Goal: Task Accomplishment & Management: Use online tool/utility

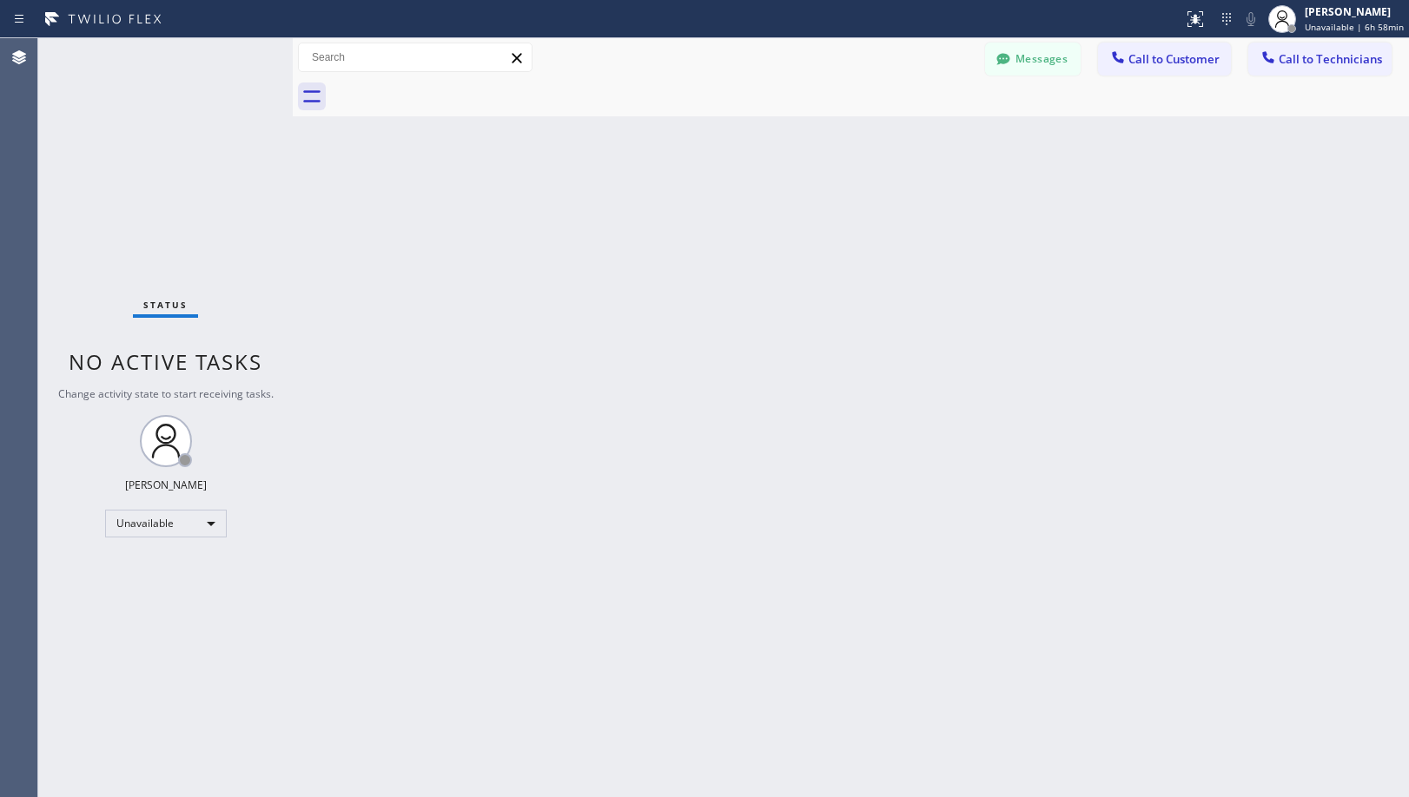
drag, startPoint x: 624, startPoint y: 633, endPoint x: 605, endPoint y: 753, distance: 121.5
click at [628, 654] on div "Back to Dashboard Change Sender ID Customers Technicians [PHONE_NUMBER] SEARCH …" at bounding box center [851, 417] width 1116 height 759
click at [771, 161] on div "Back to Dashboard Change Sender ID Customers Technicians [PHONE_NUMBER] SEARCH …" at bounding box center [851, 417] width 1116 height 759
click at [1173, 57] on span "Call to Customer" at bounding box center [1173, 59] width 91 height 16
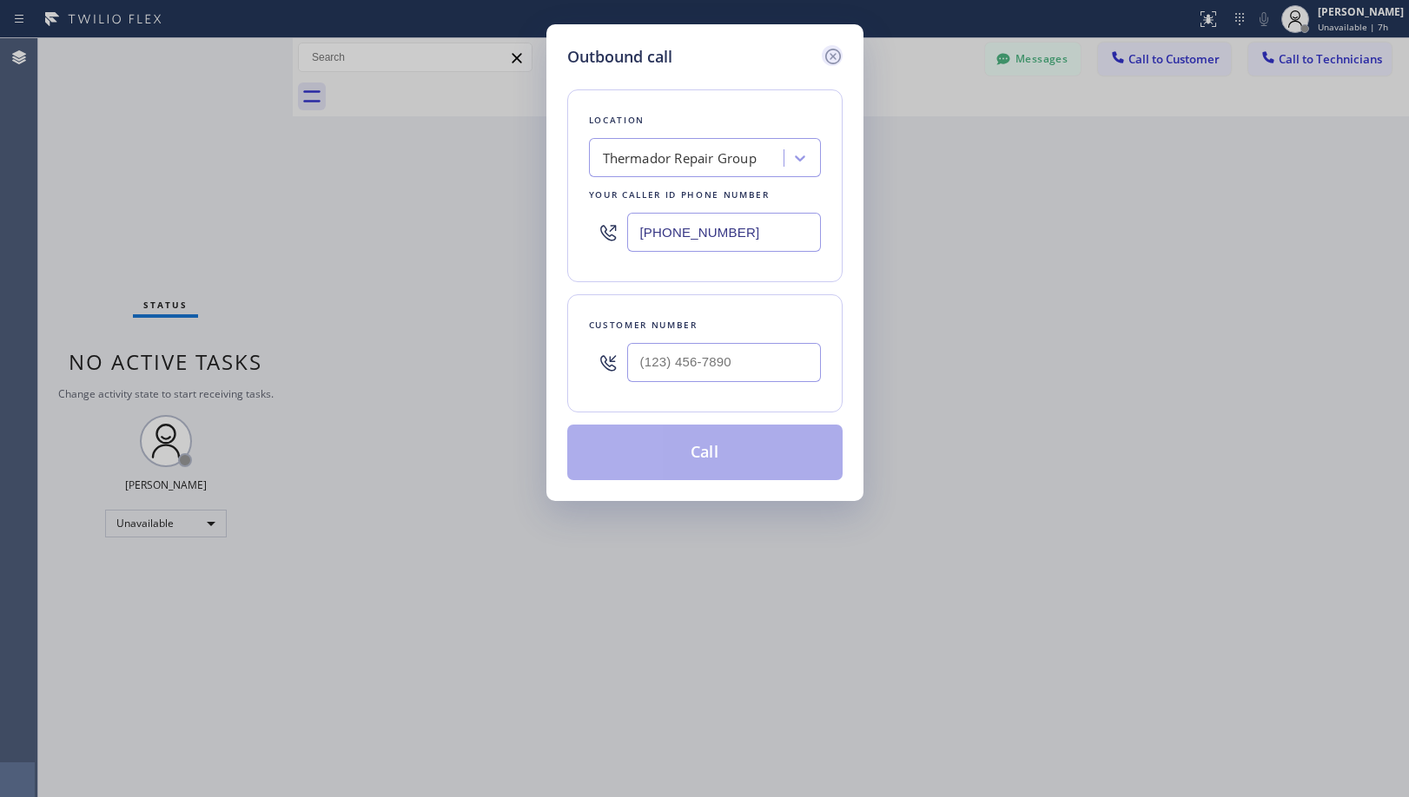
click at [825, 55] on icon at bounding box center [832, 57] width 16 height 16
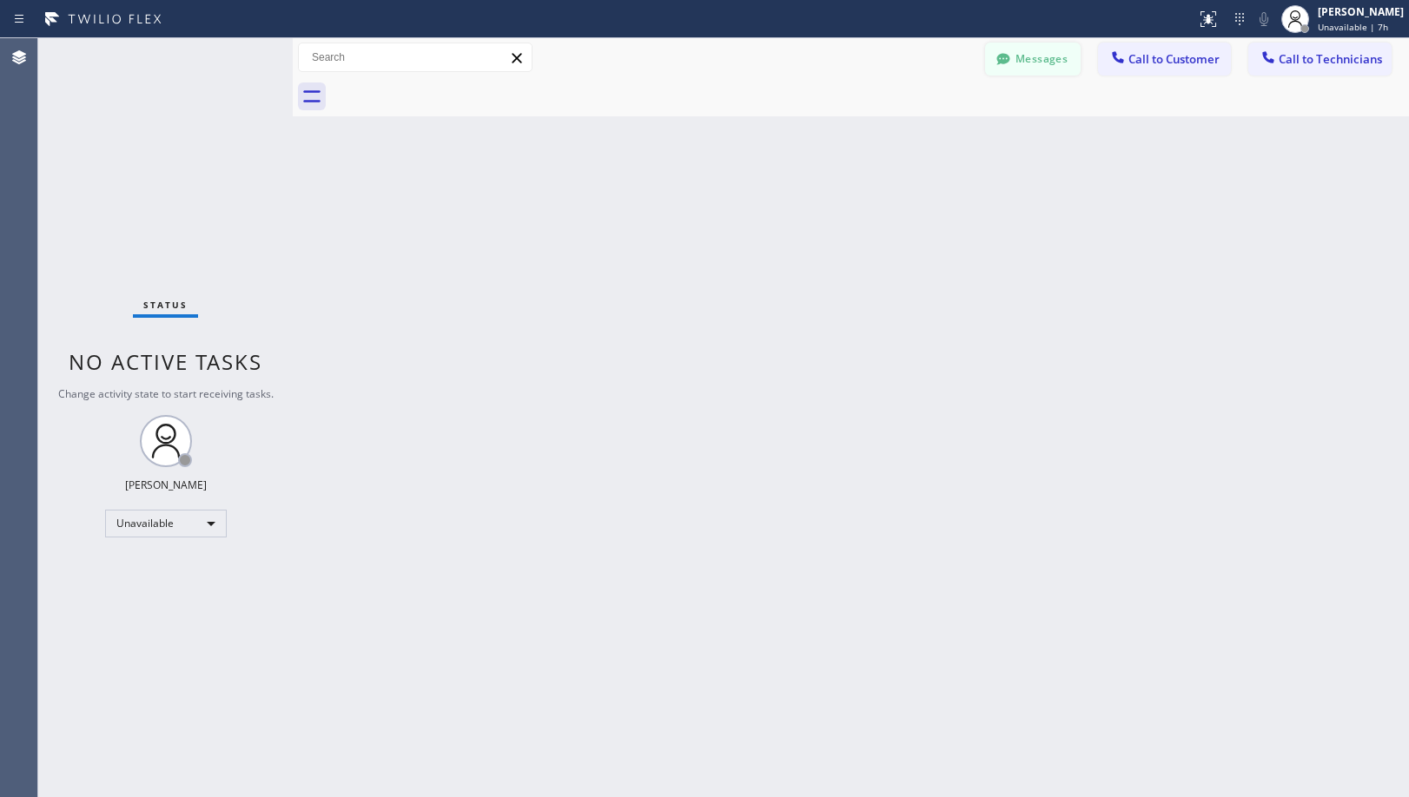
click at [1008, 55] on icon at bounding box center [1003, 58] width 17 height 17
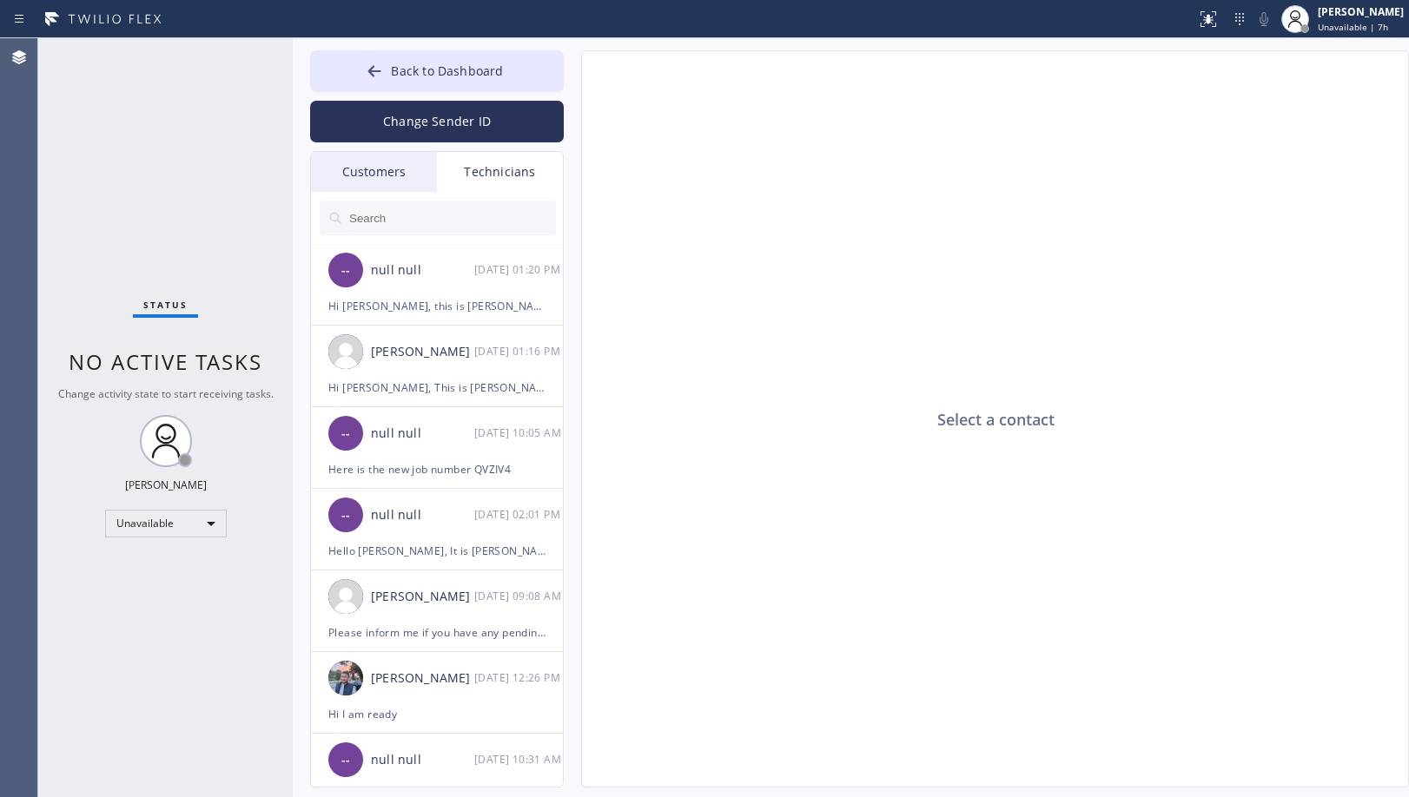
click at [436, 212] on input "text" at bounding box center [451, 218] width 208 height 35
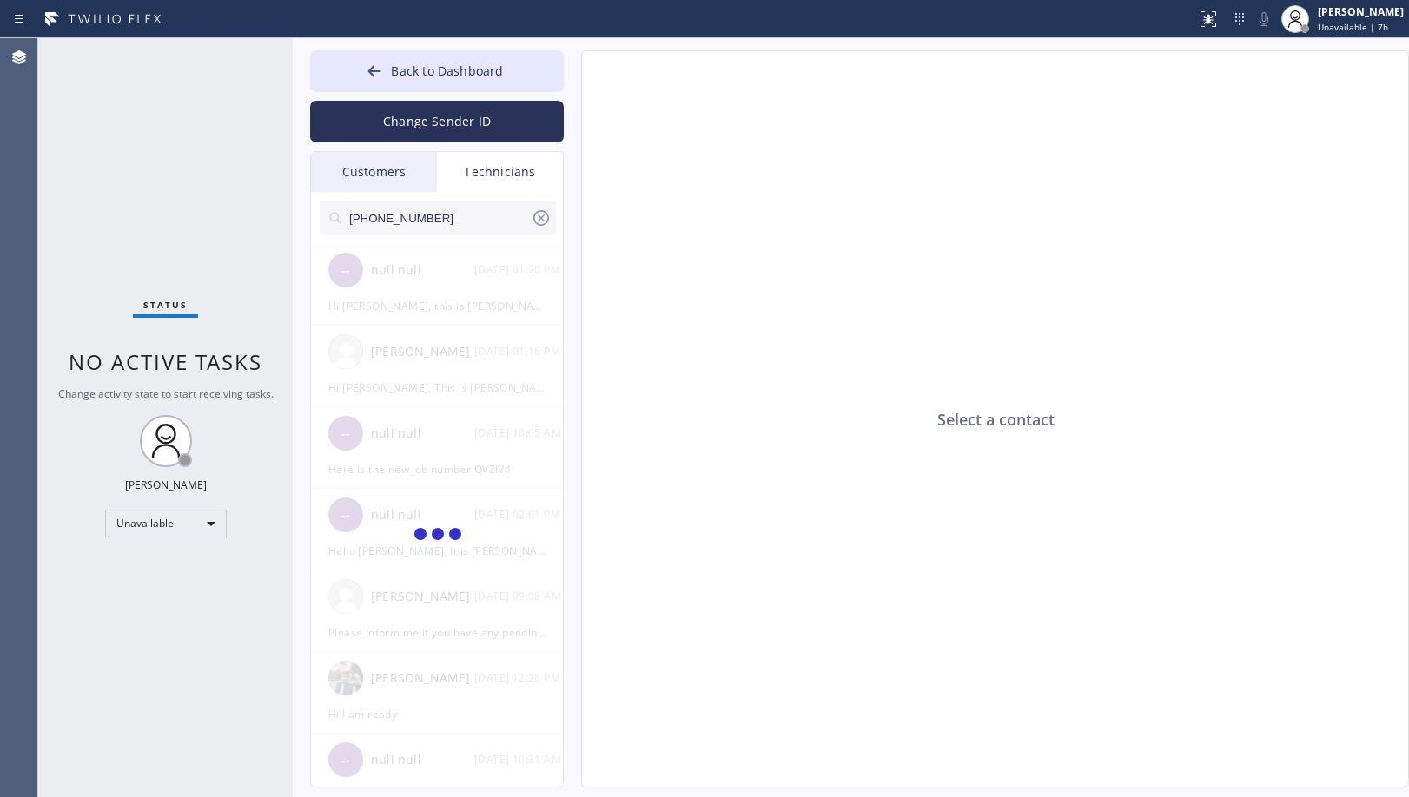
click at [406, 175] on div "Customers" at bounding box center [374, 172] width 126 height 40
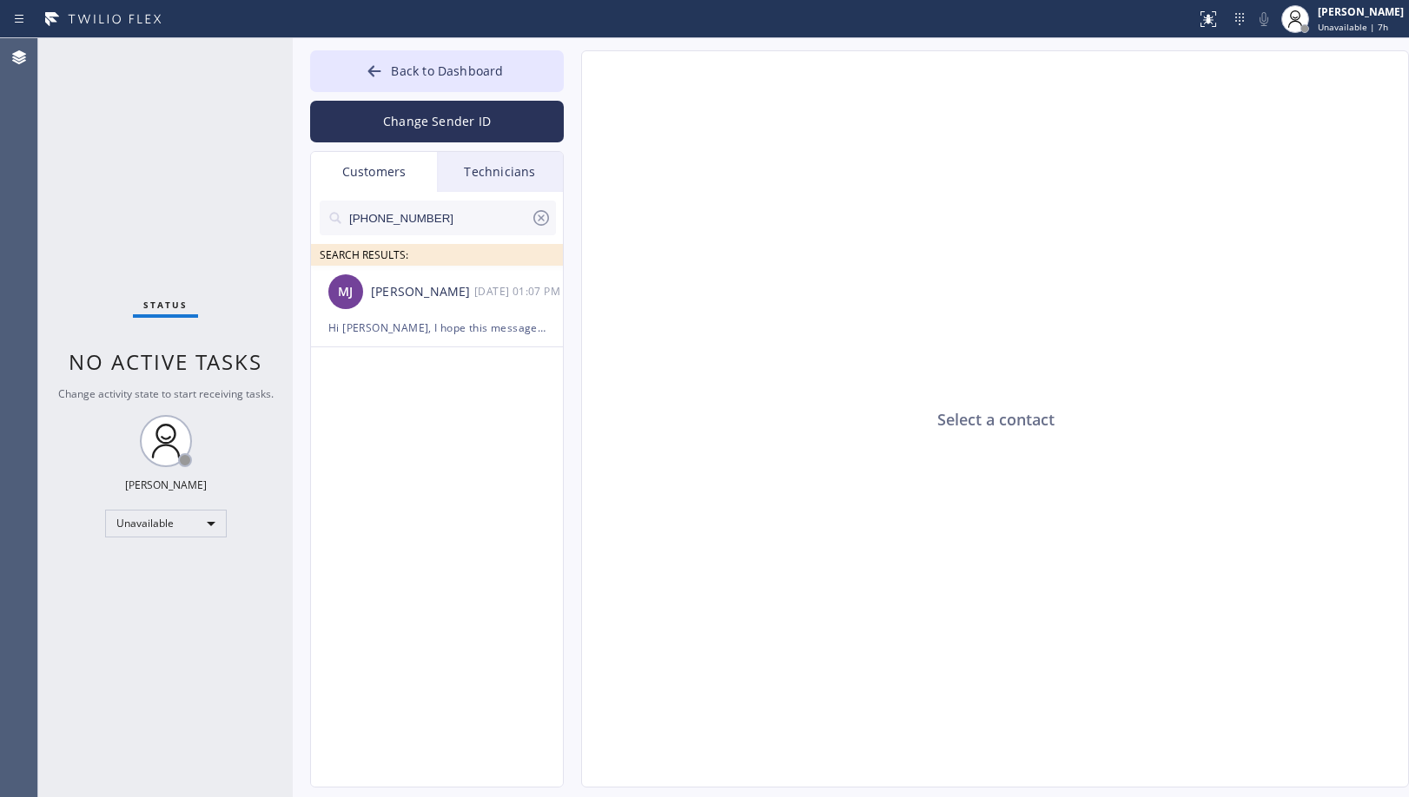
drag, startPoint x: 469, startPoint y: 215, endPoint x: 219, endPoint y: 216, distance: 250.1
click at [219, 216] on div "Status No active tasks Change activity state to start receiving tasks. [PERSON_…" at bounding box center [723, 417] width 1371 height 759
paste input "602) 334-8052"
type input "[PHONE_NUMBER]"
click at [478, 297] on div "--:--" at bounding box center [519, 291] width 90 height 20
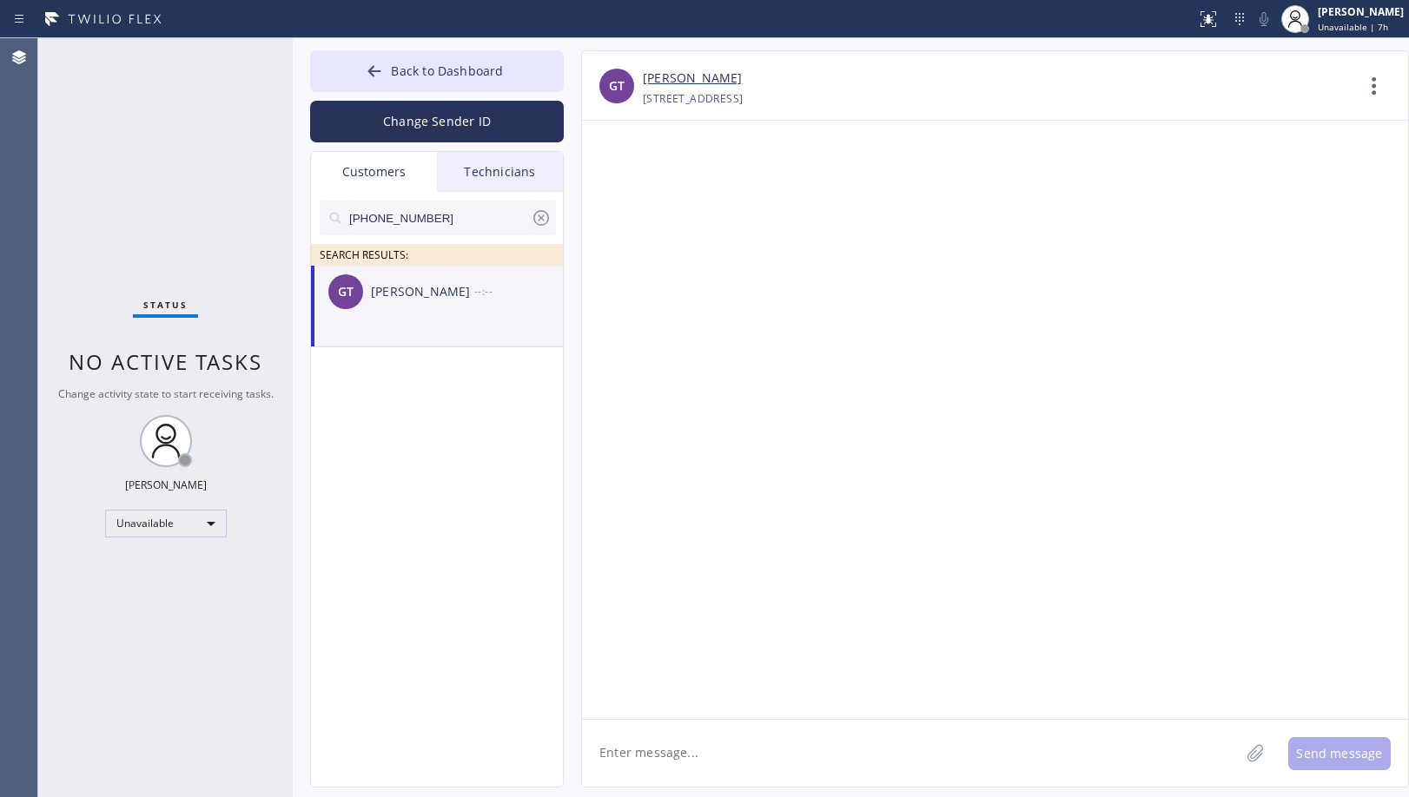
drag, startPoint x: 442, startPoint y: 215, endPoint x: 218, endPoint y: 215, distance: 224.1
click at [218, 215] on div "Status No active tasks Change activity state to start receiving tasks. [PERSON_…" at bounding box center [723, 417] width 1371 height 759
drag, startPoint x: 486, startPoint y: 220, endPoint x: 263, endPoint y: 221, distance: 223.2
click at [263, 221] on div "Status No active tasks Change activity state to start receiving tasks. [PERSON_…" at bounding box center [723, 417] width 1371 height 759
paste input "[URL][DOMAIN_NAME]"
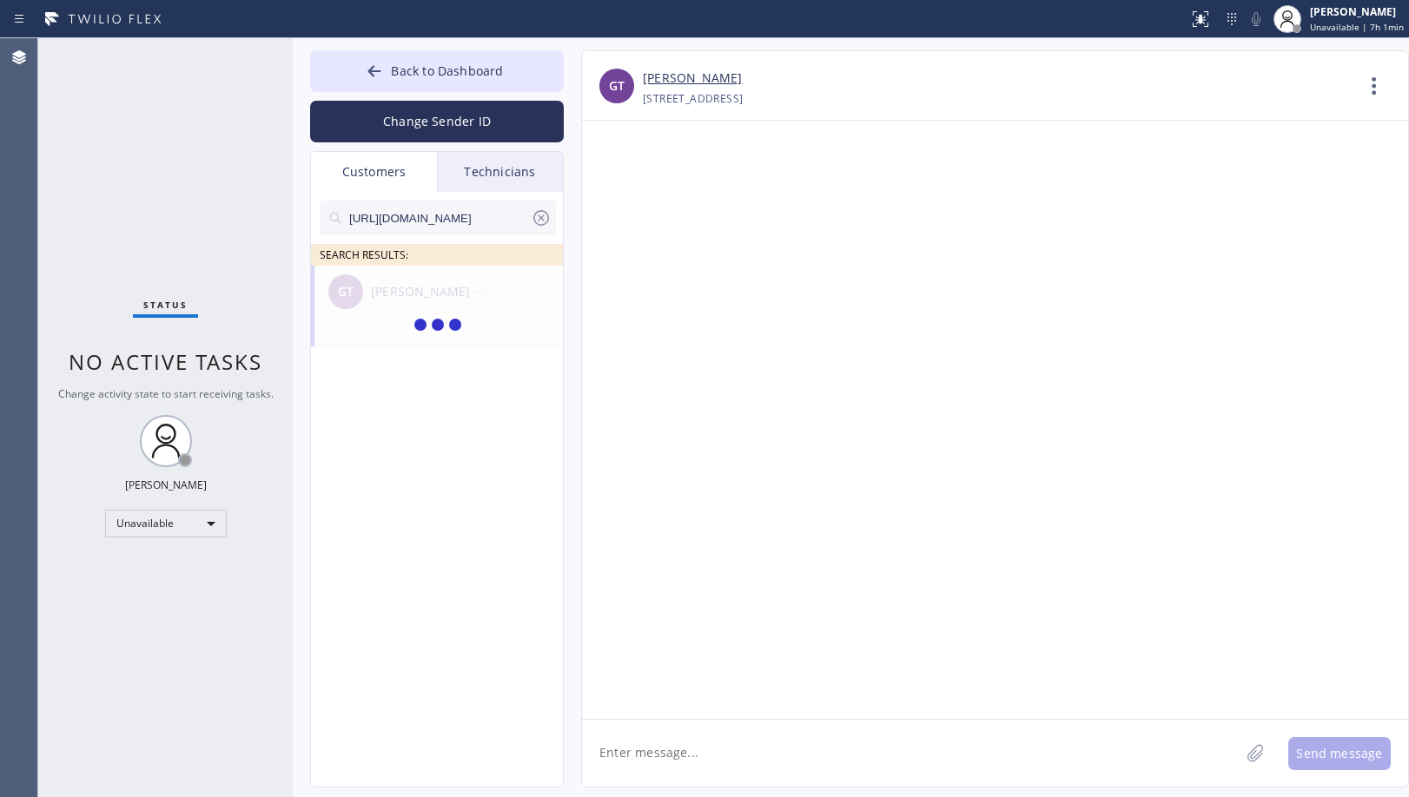
scroll to position [0, 105]
type input "[URL][DOMAIN_NAME]"
click at [460, 215] on input "[URL][DOMAIN_NAME]" at bounding box center [438, 218] width 183 height 35
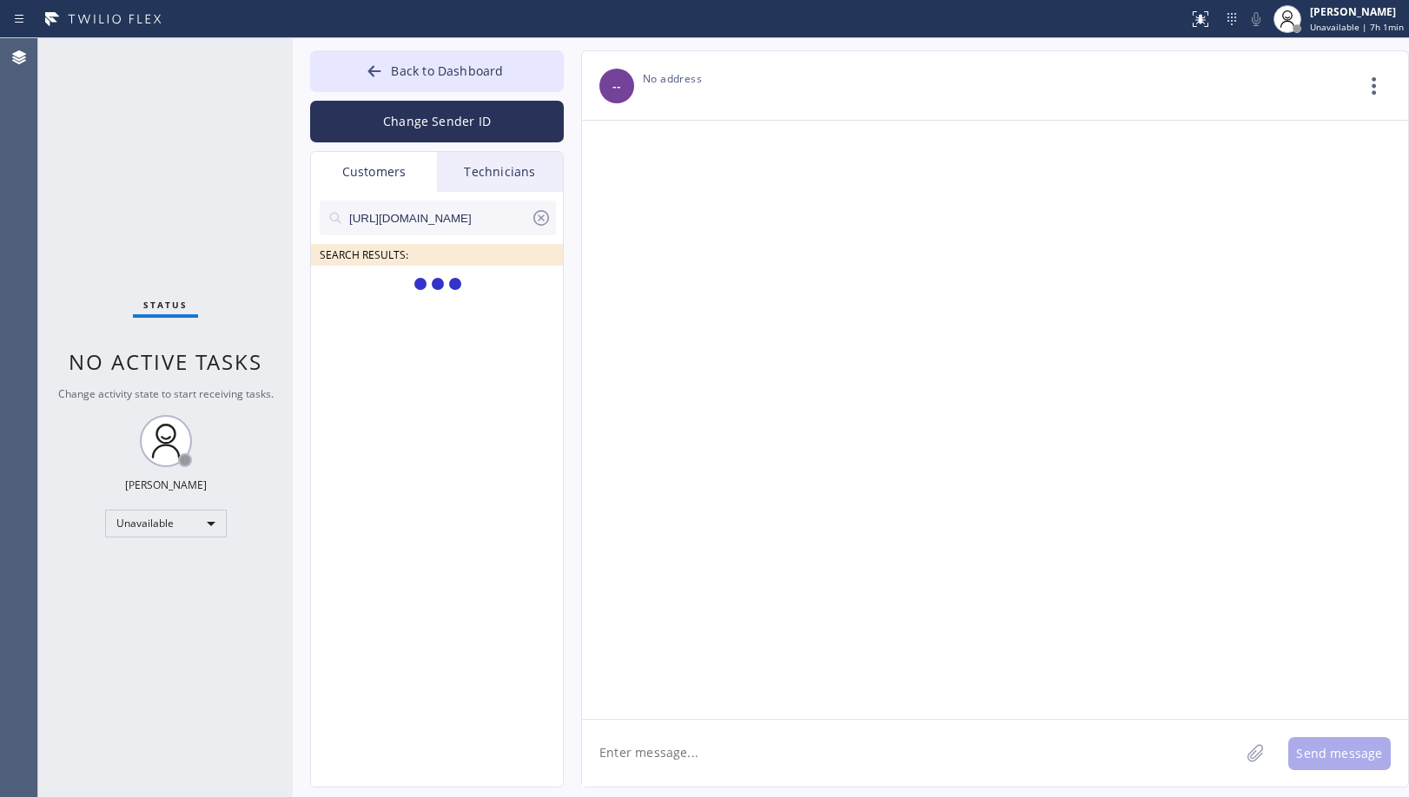
click at [460, 215] on input "[URL][DOMAIN_NAME]" at bounding box center [438, 218] width 183 height 35
click at [460, 215] on input "[PHONE_NUMBER]" at bounding box center [438, 218] width 183 height 35
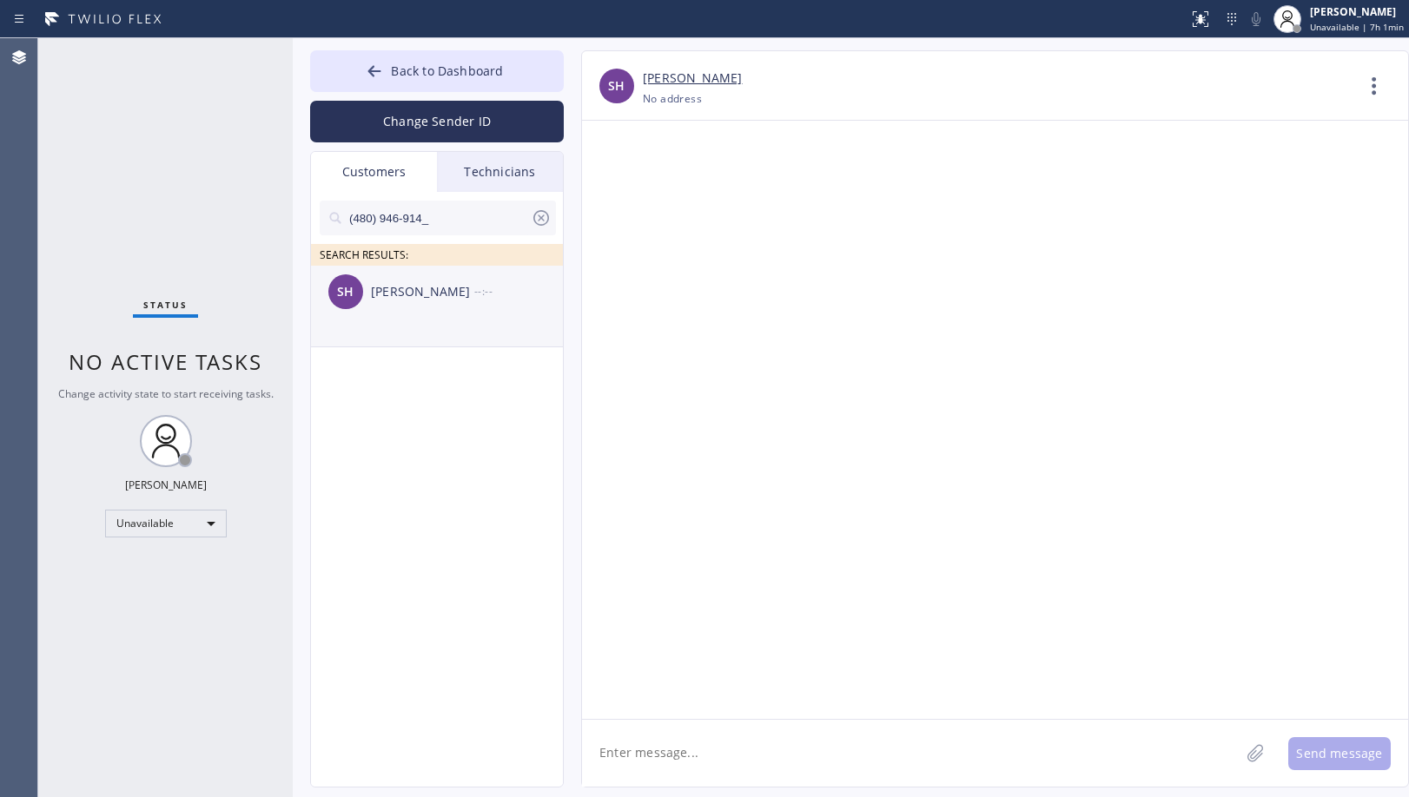
click at [426, 303] on div "SH [PERSON_NAME] --:--" at bounding box center [438, 292] width 254 height 52
click at [897, 274] on div at bounding box center [995, 420] width 826 height 598
click at [433, 41] on div "Back to Dashboard Change Sender ID Customers Technicians (480) 946-914_ SEARCH …" at bounding box center [851, 417] width 1116 height 759
click at [457, 75] on span "Back to Dashboard" at bounding box center [447, 71] width 112 height 17
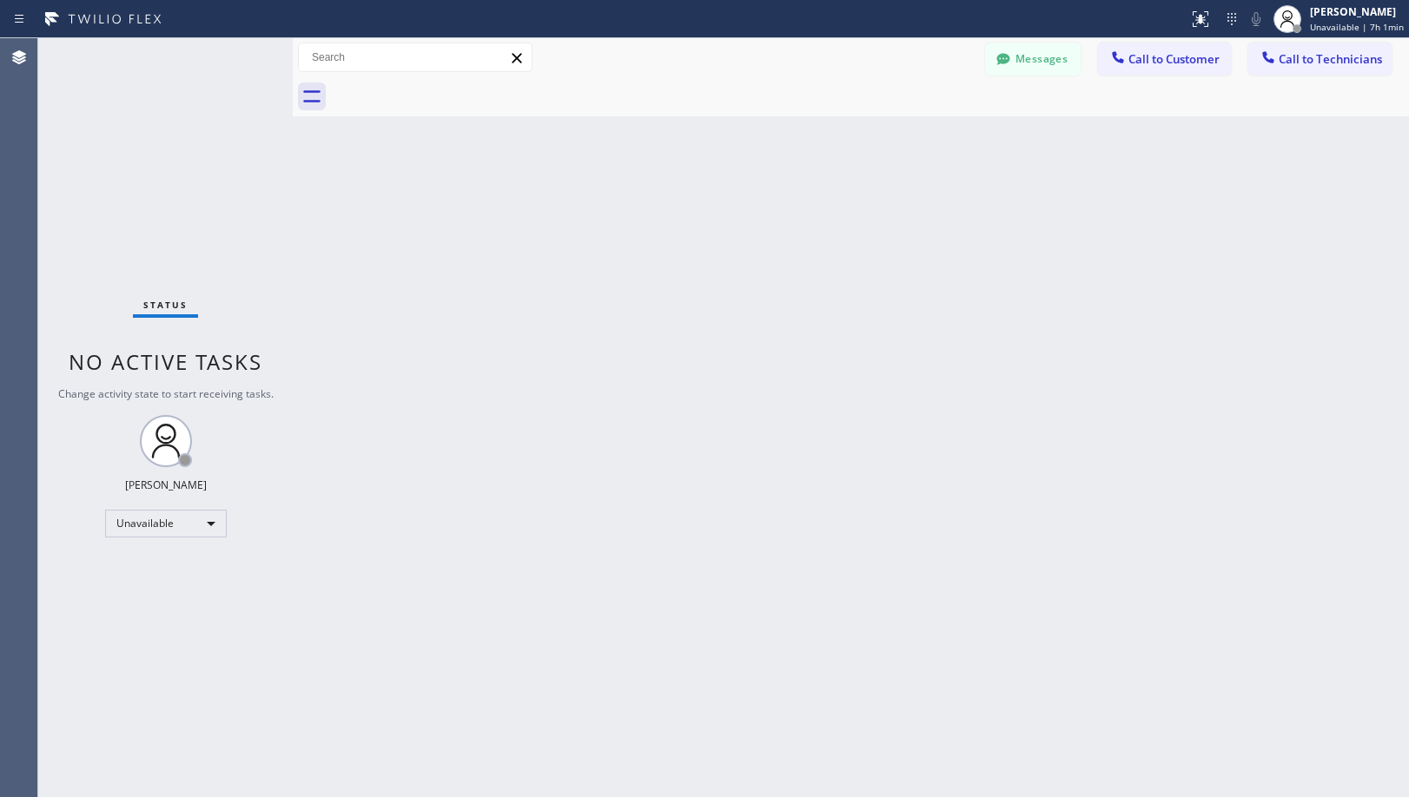
click at [1106, 248] on div "Back to Dashboard Change Sender ID Customers Technicians (480) 946-914_ SEARCH …" at bounding box center [851, 417] width 1116 height 759
click at [651, 172] on div "Back to Dashboard Change Sender ID Customers Technicians (480) 946-914_ SEARCH …" at bounding box center [851, 417] width 1116 height 759
click at [846, 401] on div "Back to Dashboard Change Sender ID Customers Technicians (480) 946-914_ SEARCH …" at bounding box center [851, 417] width 1116 height 759
click at [616, 526] on div "Back to Dashboard Change Sender ID Customers Technicians (480) 946-914_ SEARCH …" at bounding box center [851, 417] width 1116 height 759
click at [895, 40] on div "Messages Call to Customer Call to Technicians Outbound call Location Search loc…" at bounding box center [851, 57] width 1116 height 39
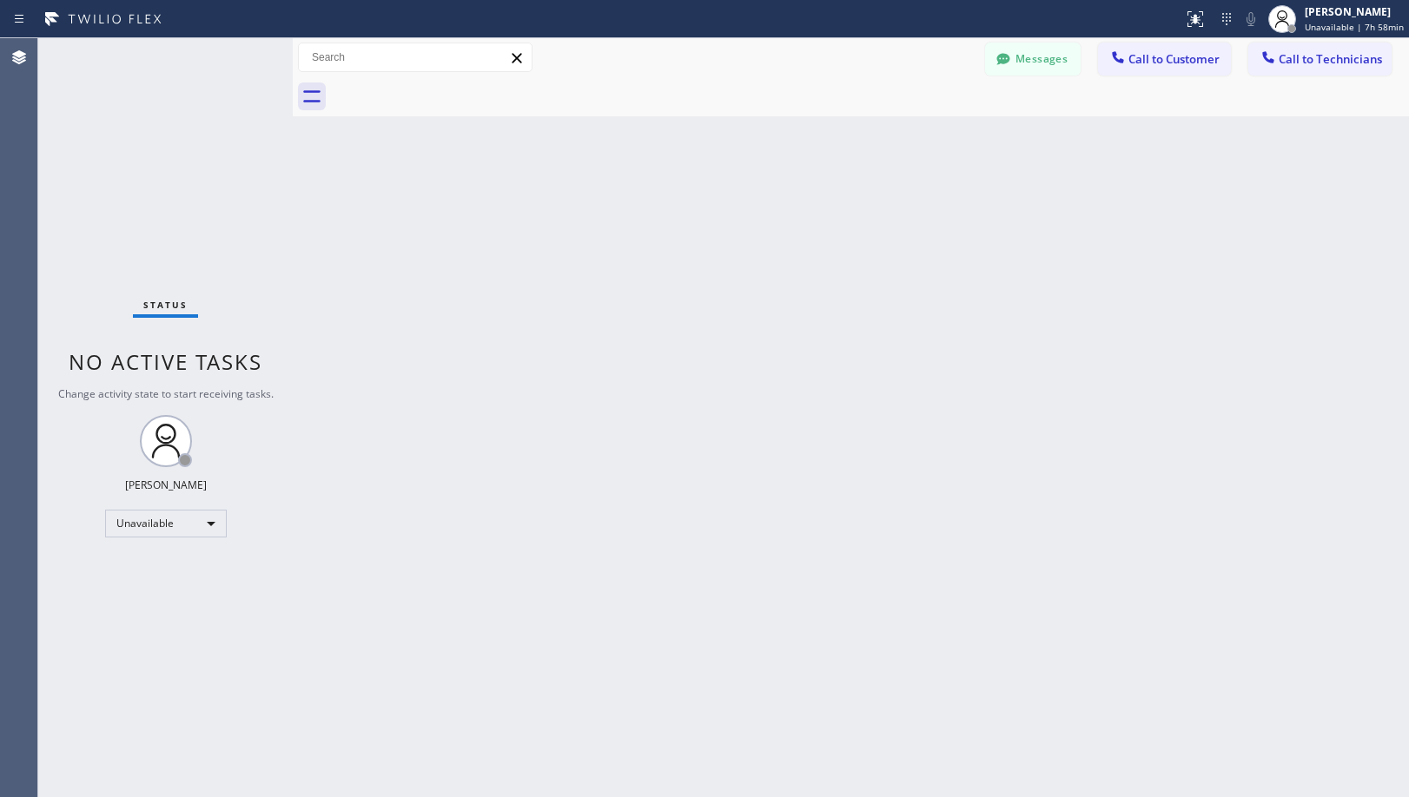
click at [730, 446] on div "Back to Dashboard Change Sender ID Customers Technicians (480) 946-914_ SEARCH …" at bounding box center [851, 417] width 1116 height 759
click at [631, 430] on div "Back to Dashboard Change Sender ID Customers Technicians (480) 946-914_ SEARCH …" at bounding box center [851, 417] width 1116 height 759
drag, startPoint x: 606, startPoint y: 372, endPoint x: 599, endPoint y: 406, distance: 35.4
click at [606, 373] on div "Back to Dashboard Change Sender ID Customers Technicians (480) 946-914_ SEARCH …" at bounding box center [851, 417] width 1116 height 759
drag, startPoint x: 866, startPoint y: 115, endPoint x: 826, endPoint y: 326, distance: 214.8
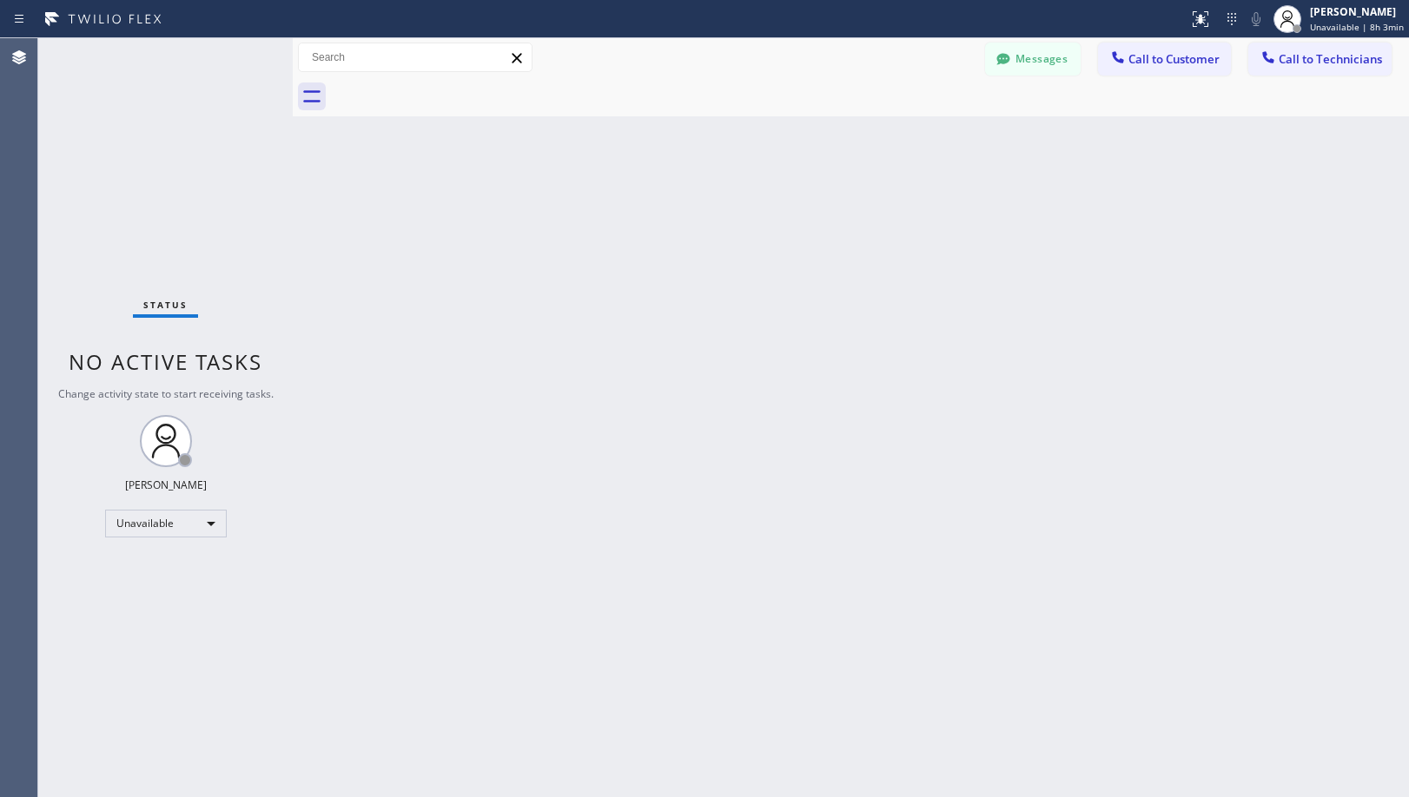
click at [866, 115] on div at bounding box center [870, 96] width 1078 height 39
click at [596, 143] on div "Back to Dashboard Change Sender ID Customers Technicians (480) 946-914_ SEARCH …" at bounding box center [851, 417] width 1116 height 759
